Goal: Transaction & Acquisition: Obtain resource

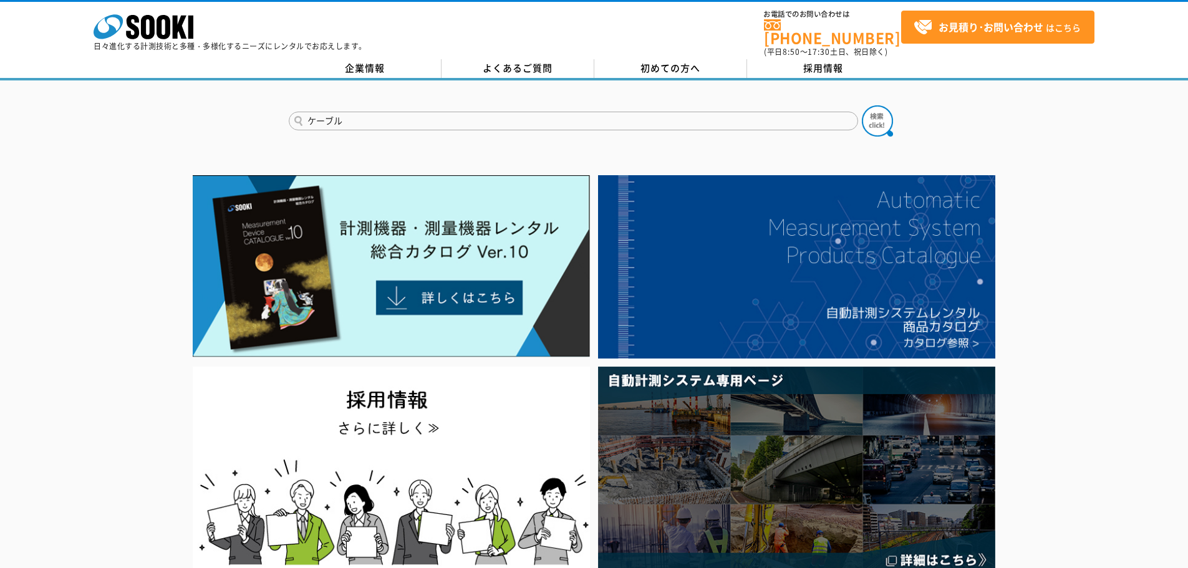
type input "ケーブル"
click at [862, 105] on button at bounding box center [877, 120] width 31 height 31
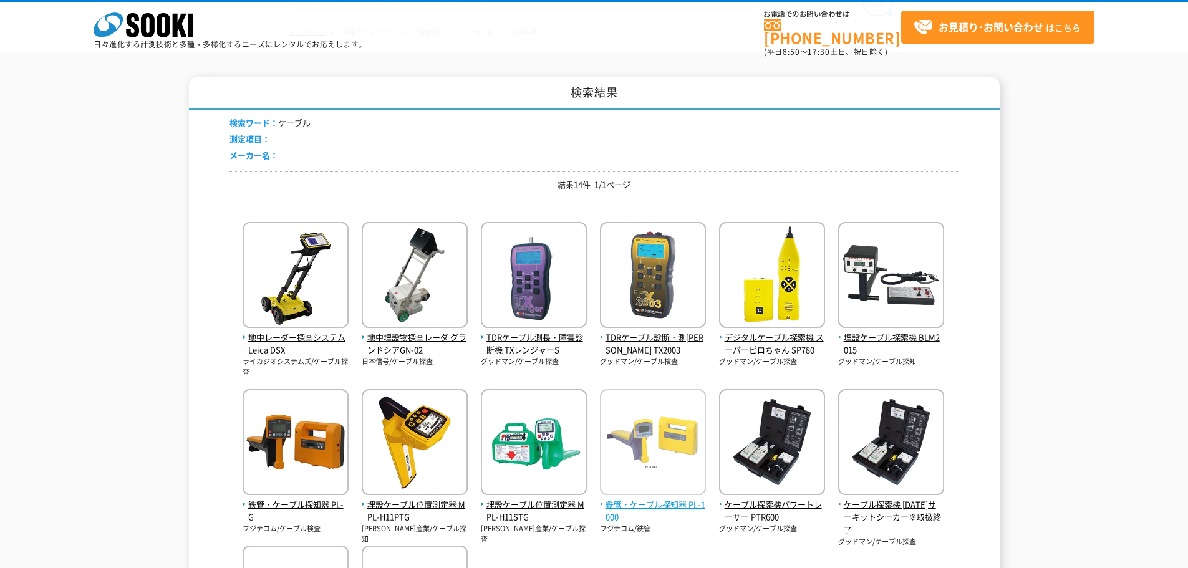
scroll to position [187, 0]
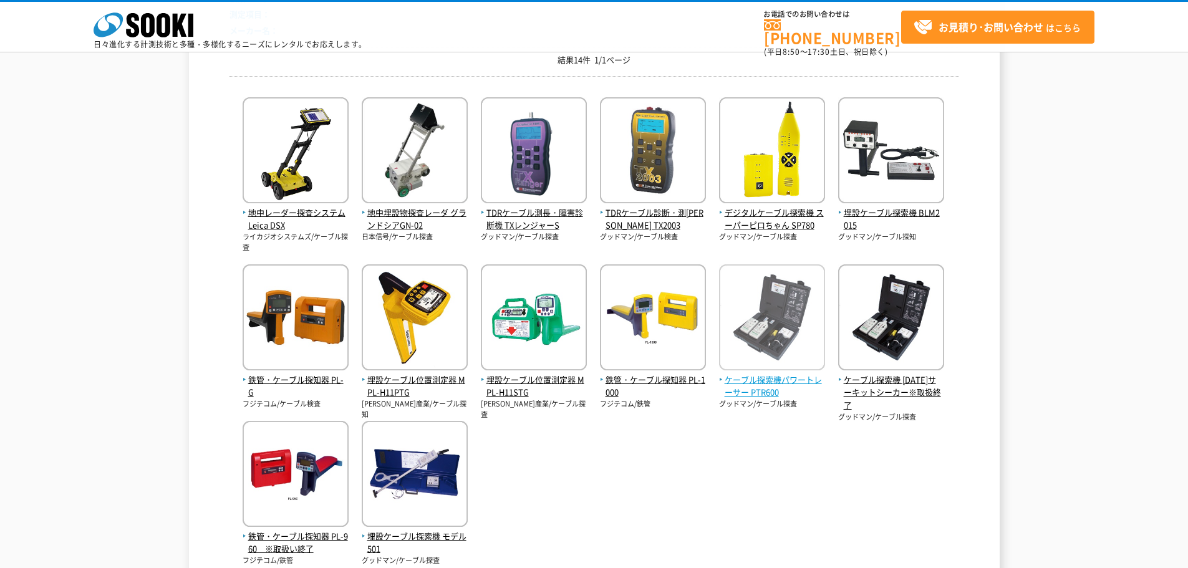
click at [801, 382] on span "ケーブル探索機パワートレーサー PTR600" at bounding box center [772, 387] width 106 height 26
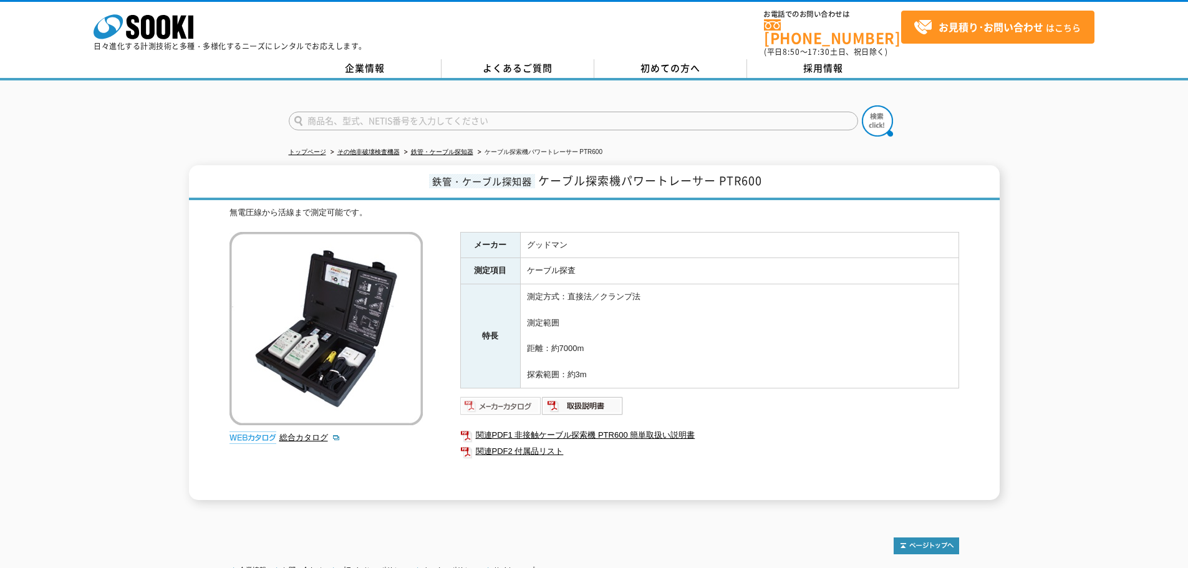
click at [503, 399] on img at bounding box center [501, 406] width 82 height 20
